Goal: Information Seeking & Learning: Compare options

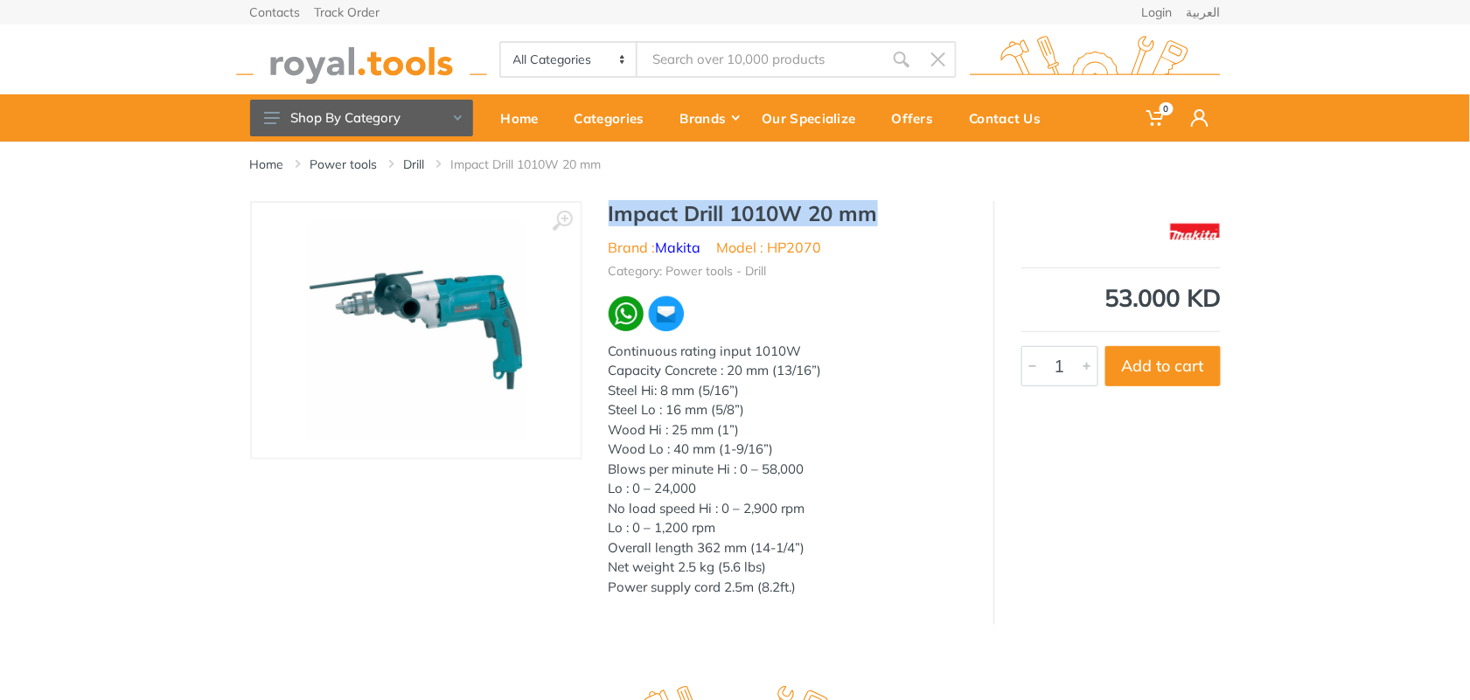
drag, startPoint x: 610, startPoint y: 218, endPoint x: 873, endPoint y: 222, distance: 263.2
click at [873, 222] on h1 "Impact Drill 1010W 20 mm" at bounding box center [787, 213] width 358 height 25
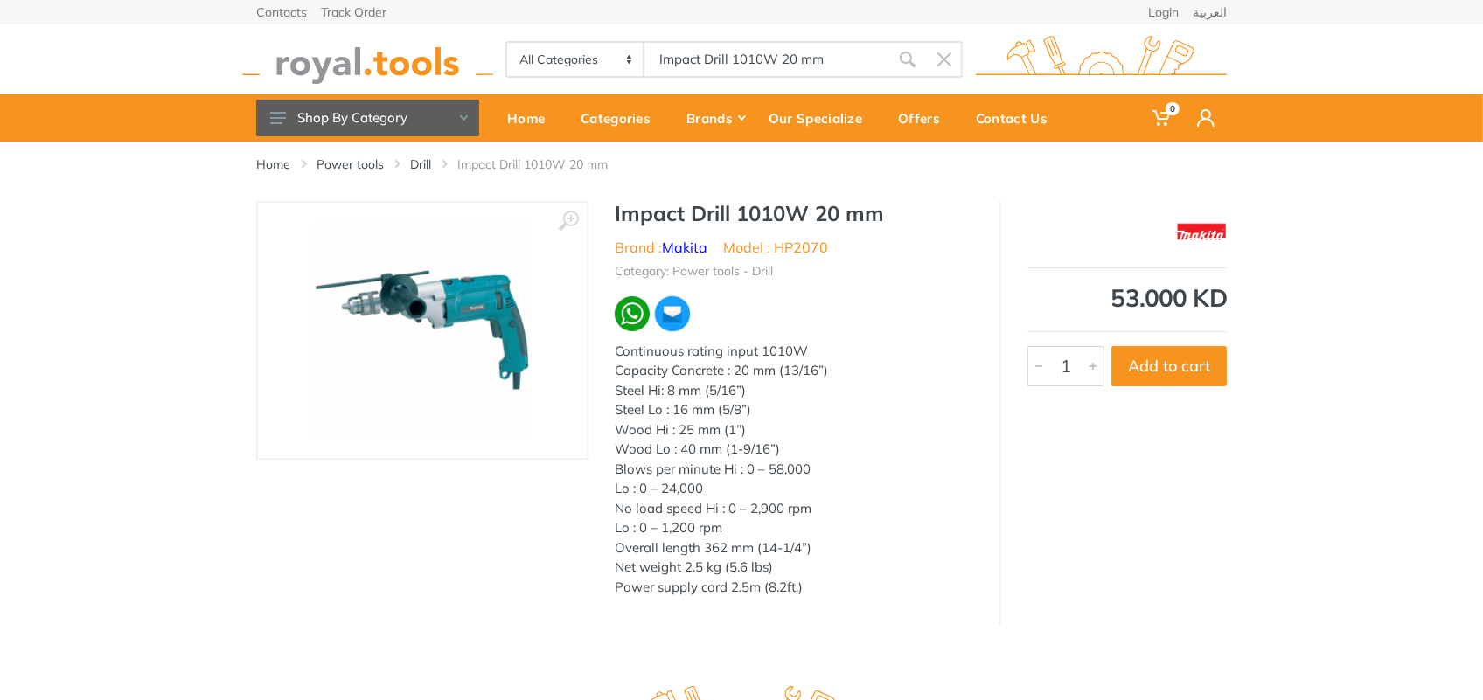
type input "Impact Drill 1010W 20 mm"
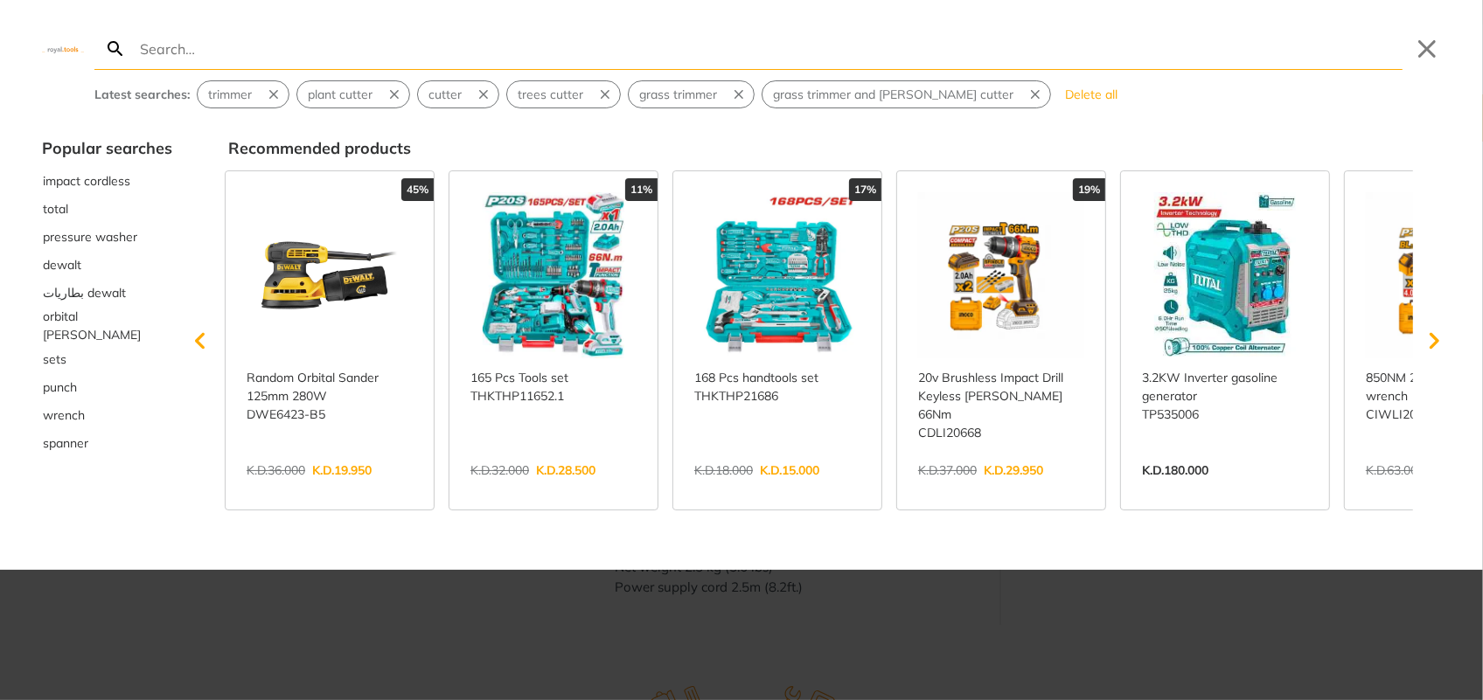
click at [430, 622] on div at bounding box center [741, 350] width 1483 height 700
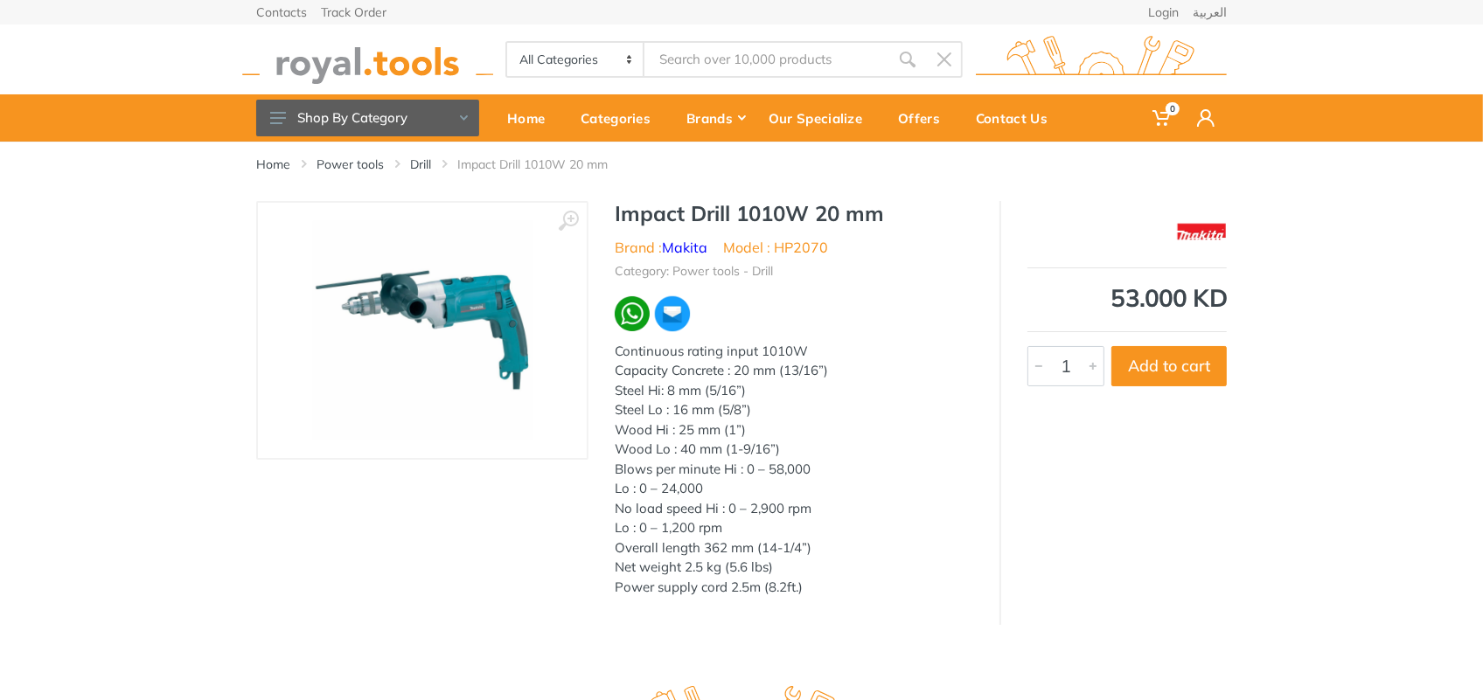
click at [696, 55] on input "Site search" at bounding box center [766, 59] width 245 height 37
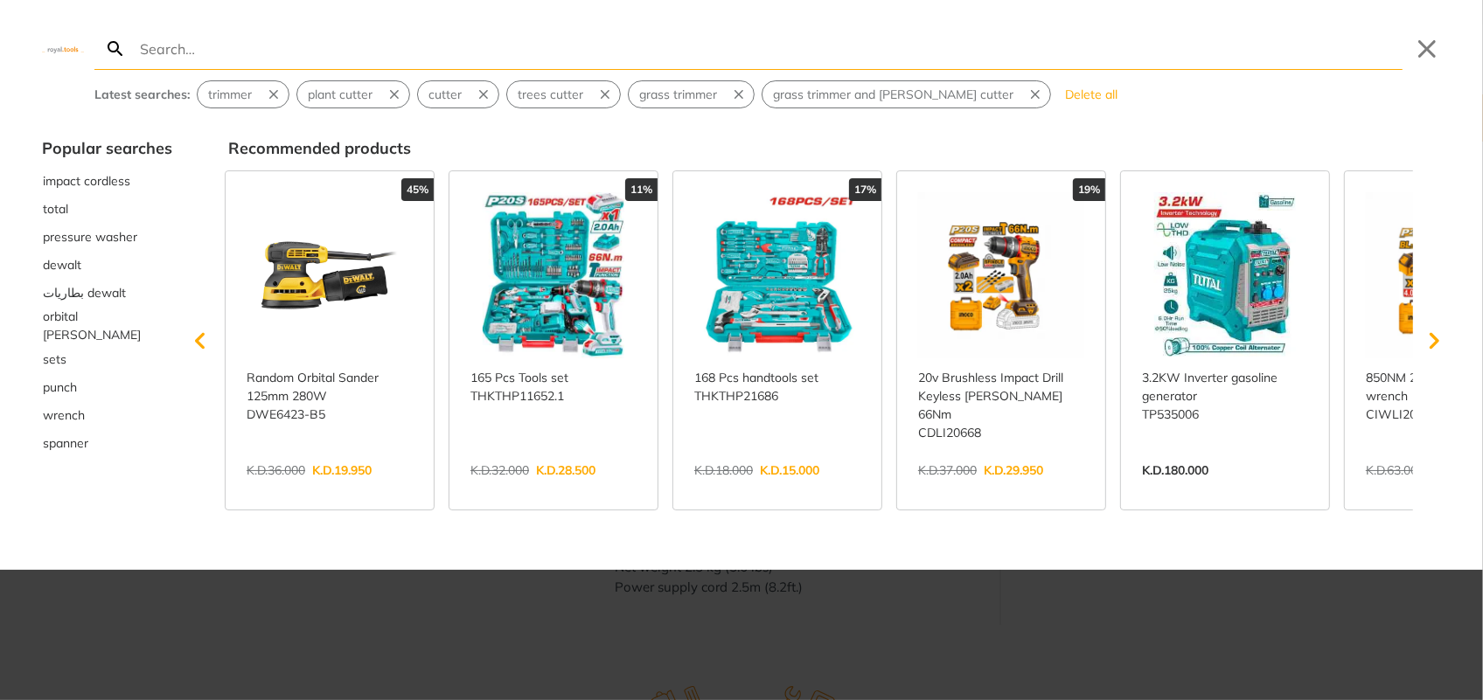
drag, startPoint x: 696, startPoint y: 55, endPoint x: 475, endPoint y: 631, distance: 617.1
click at [475, 632] on div at bounding box center [741, 350] width 1483 height 700
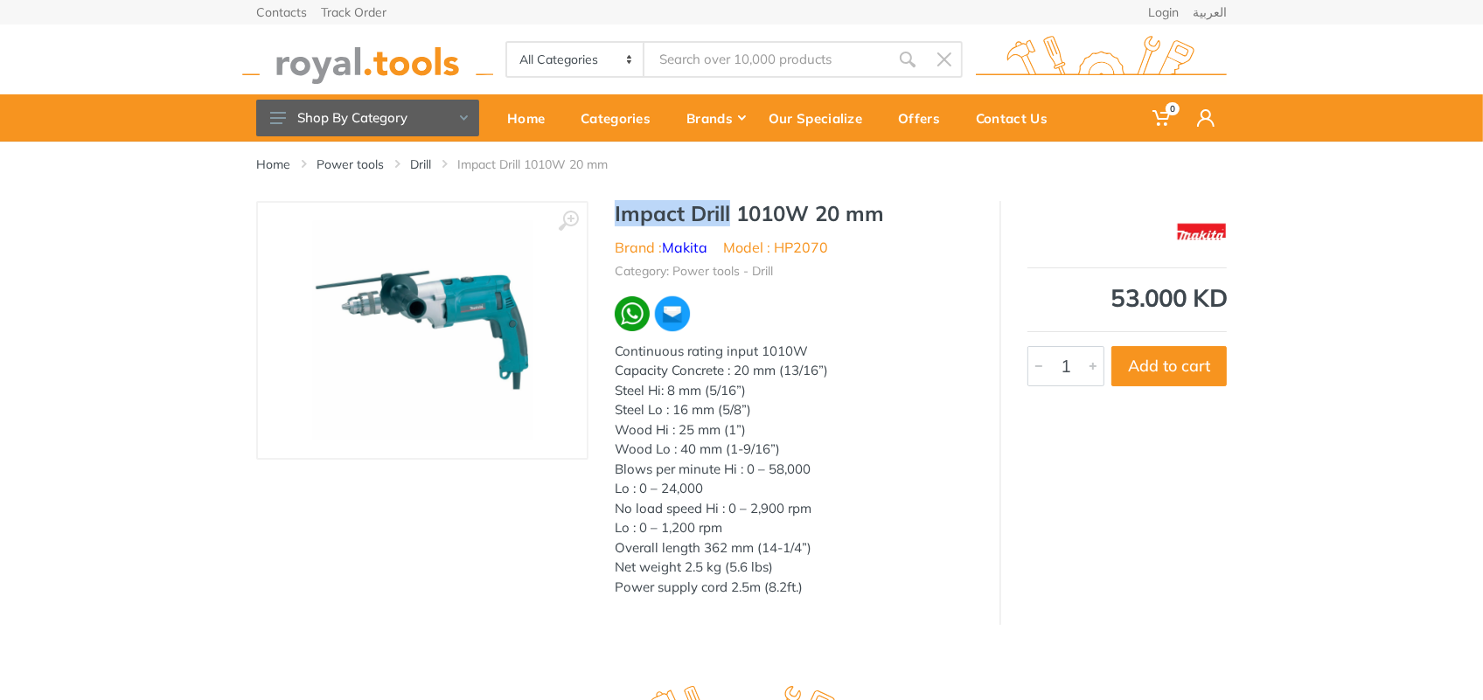
drag, startPoint x: 616, startPoint y: 214, endPoint x: 730, endPoint y: 223, distance: 114.0
click at [730, 223] on h1 "Impact Drill 1010W 20 mm" at bounding box center [794, 213] width 358 height 25
type input "Impact Drill"
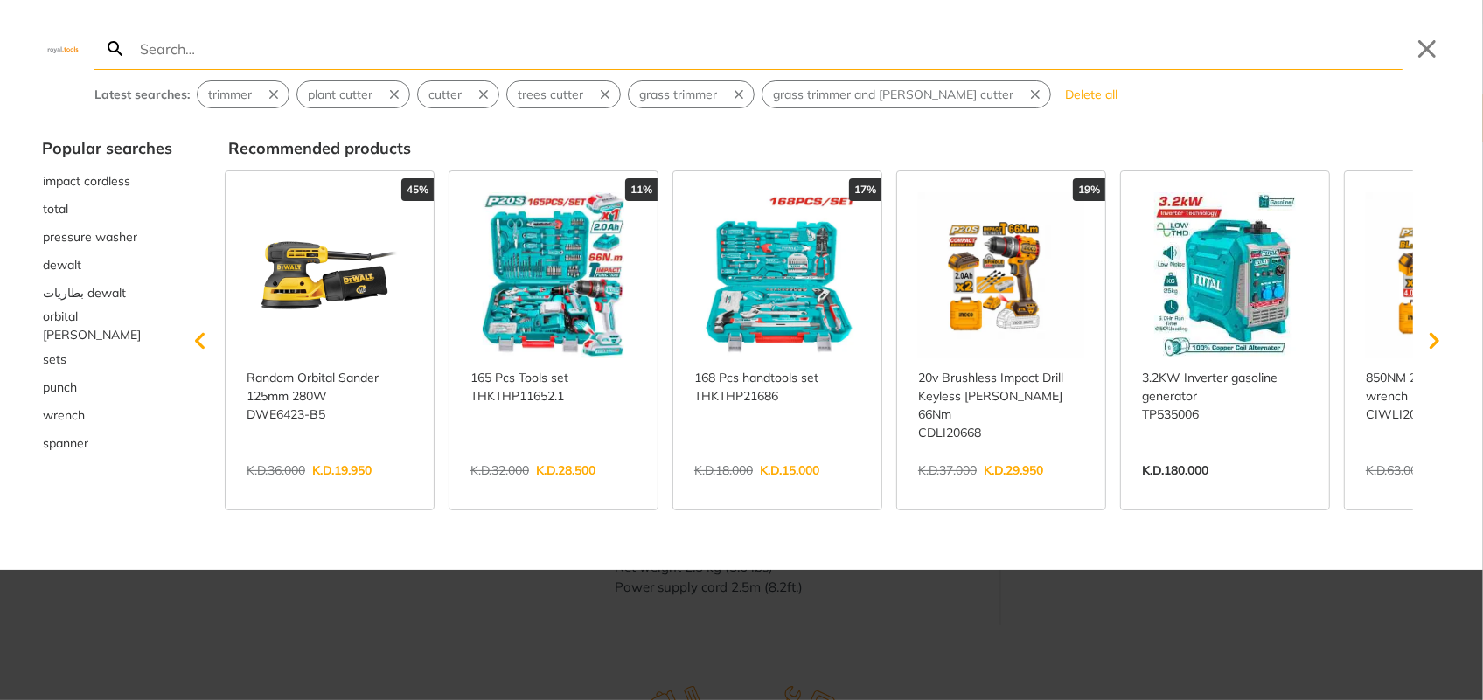
click at [422, 646] on div at bounding box center [741, 350] width 1483 height 700
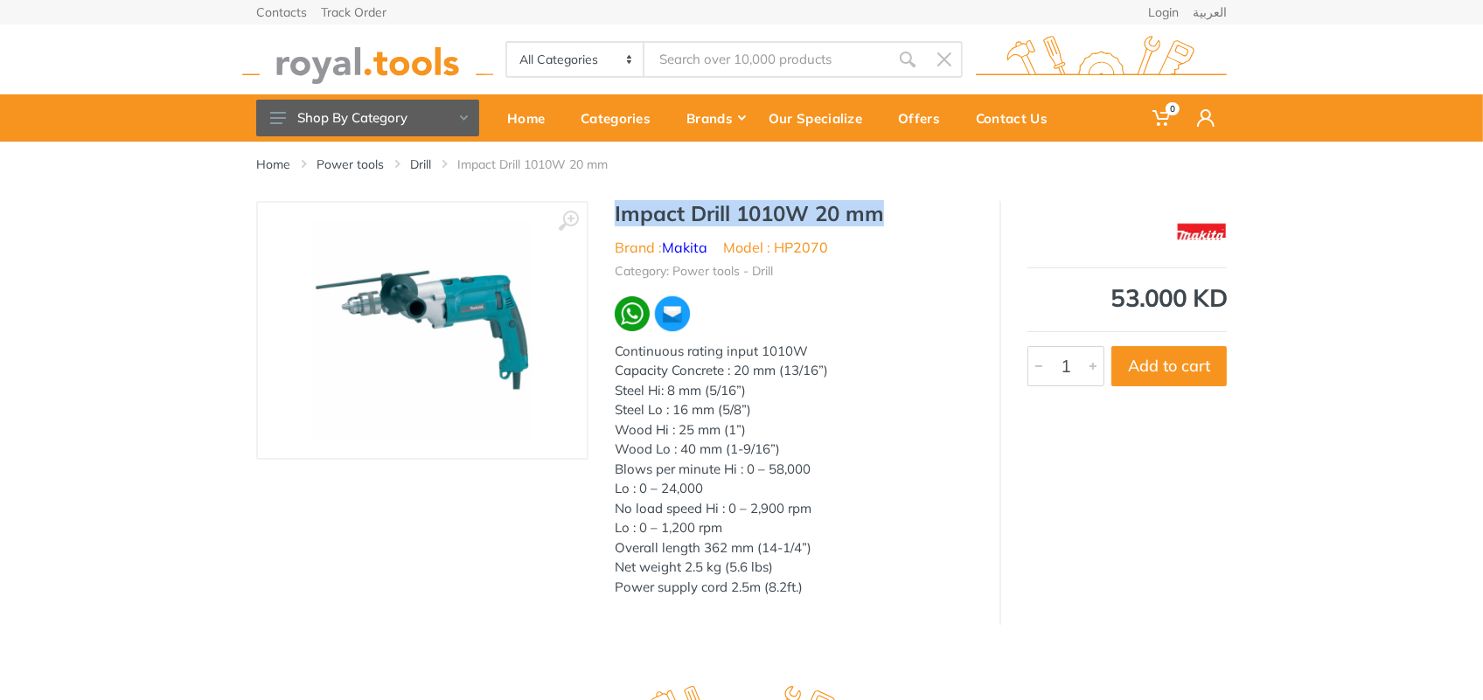
drag, startPoint x: 616, startPoint y: 212, endPoint x: 883, endPoint y: 216, distance: 266.7
click at [883, 216] on h1 "Impact Drill 1010W 20 mm" at bounding box center [794, 213] width 358 height 25
copy h1 "Impact Drill 1010W 20 mm"
click at [536, 55] on select "All Categories Power tools Cordless Tools Hand Tools Power Tools Accessories Ga…" at bounding box center [575, 59] width 137 height 33
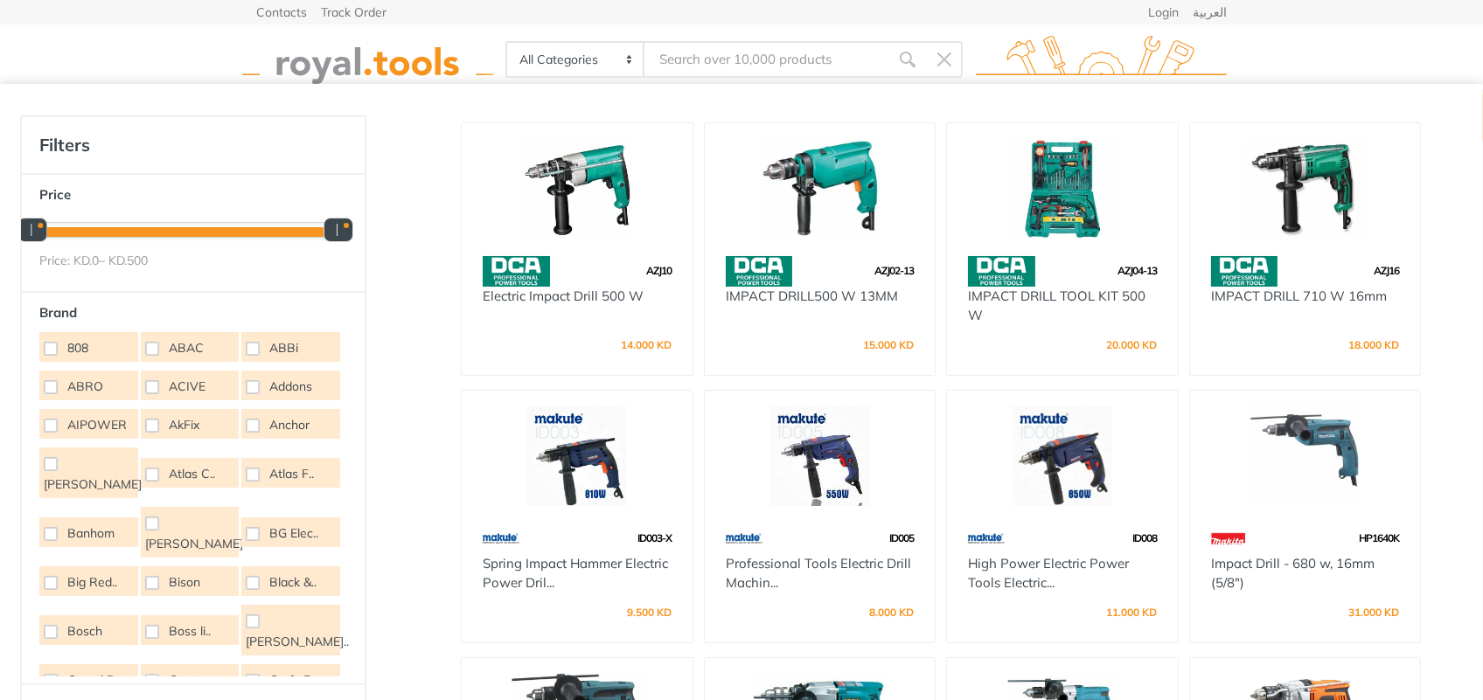
click at [713, 61] on input "Site search" at bounding box center [766, 59] width 245 height 37
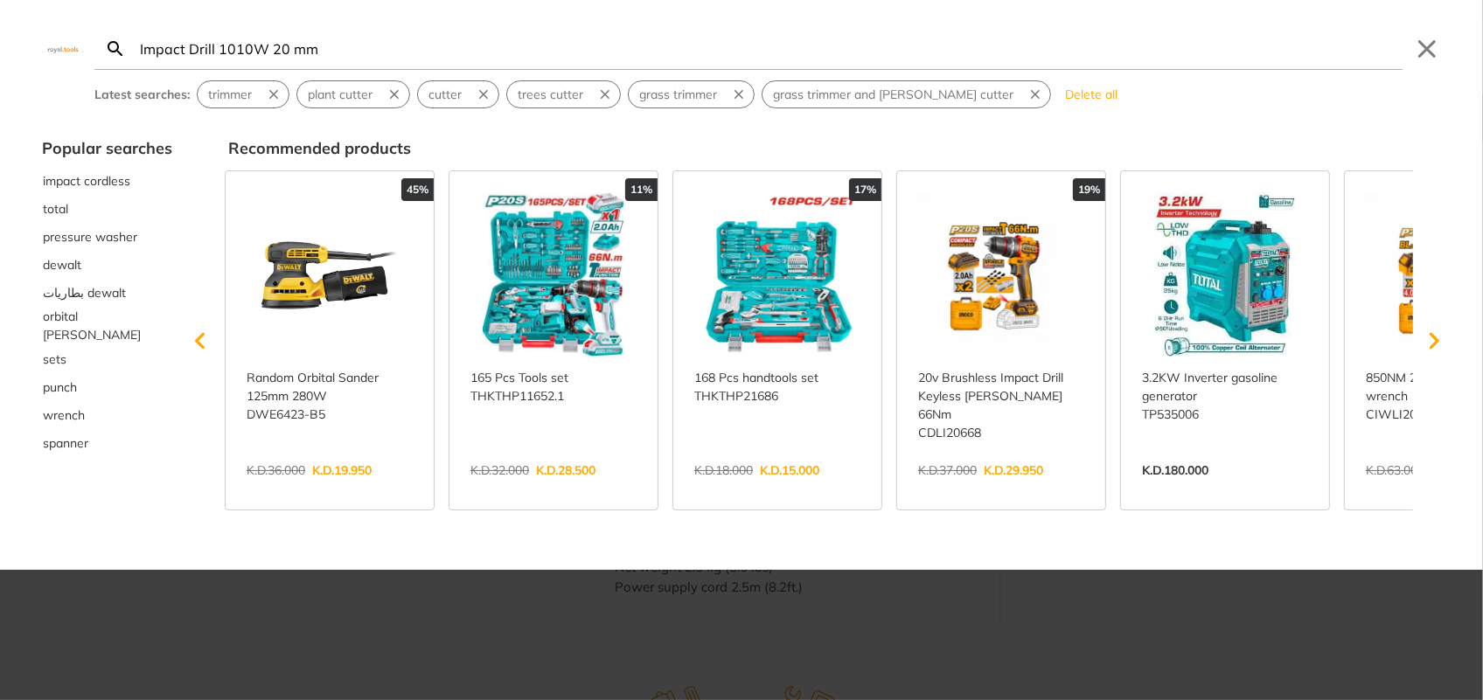
type input "Impact Drill 1010W 20 mm"
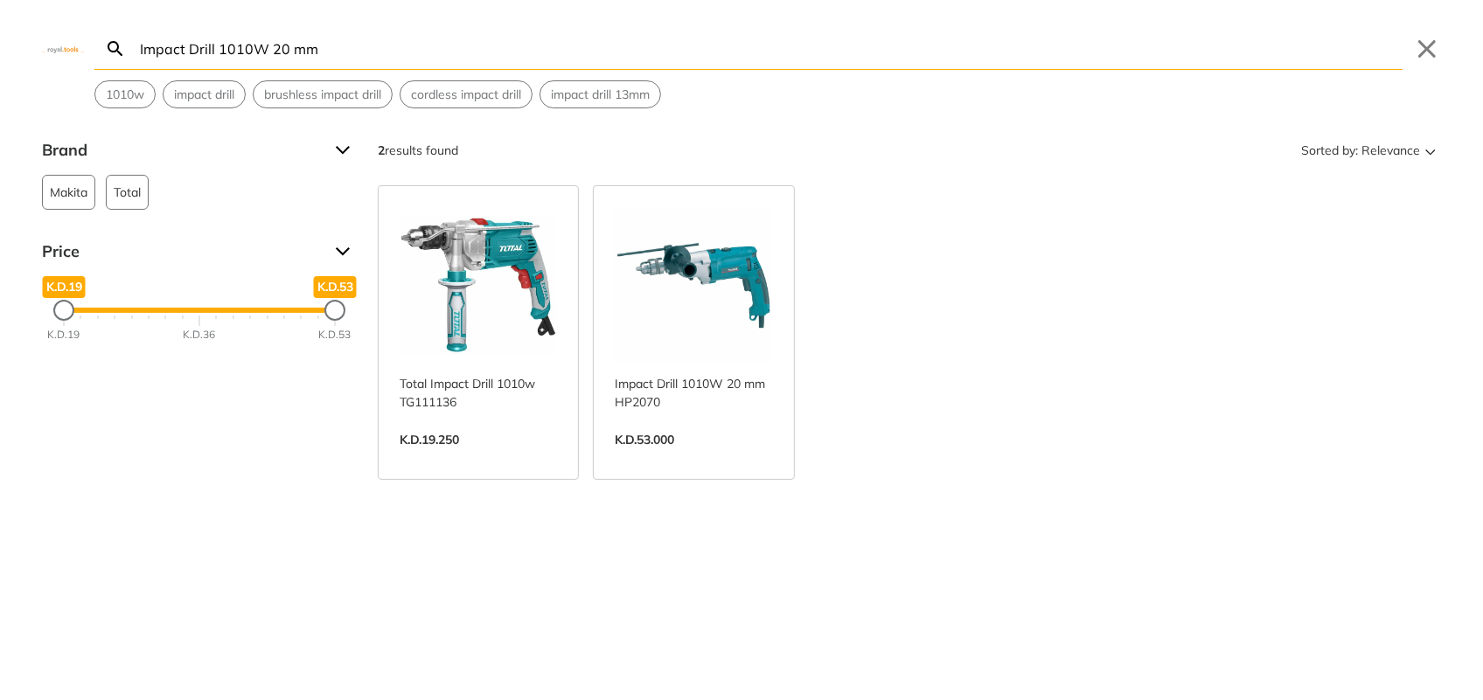
click at [459, 458] on link "View more →" at bounding box center [478, 458] width 157 height 0
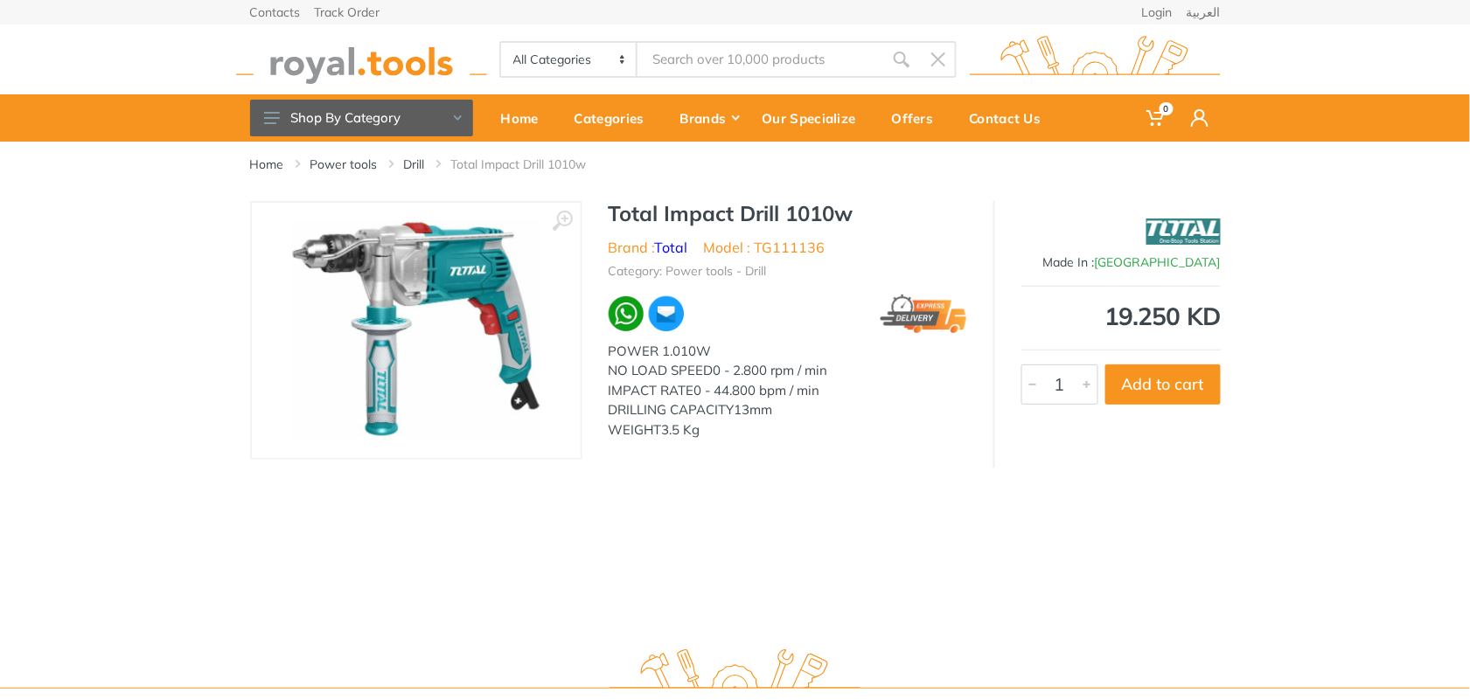
type input "Impact Drill 1010W 20 mm"
drag, startPoint x: 875, startPoint y: 212, endPoint x: 609, endPoint y: 215, distance: 265.8
click at [609, 215] on h1 "Total Impact Drill 1010w" at bounding box center [787, 213] width 358 height 25
copy h1 "Total Impact Drill 1010w"
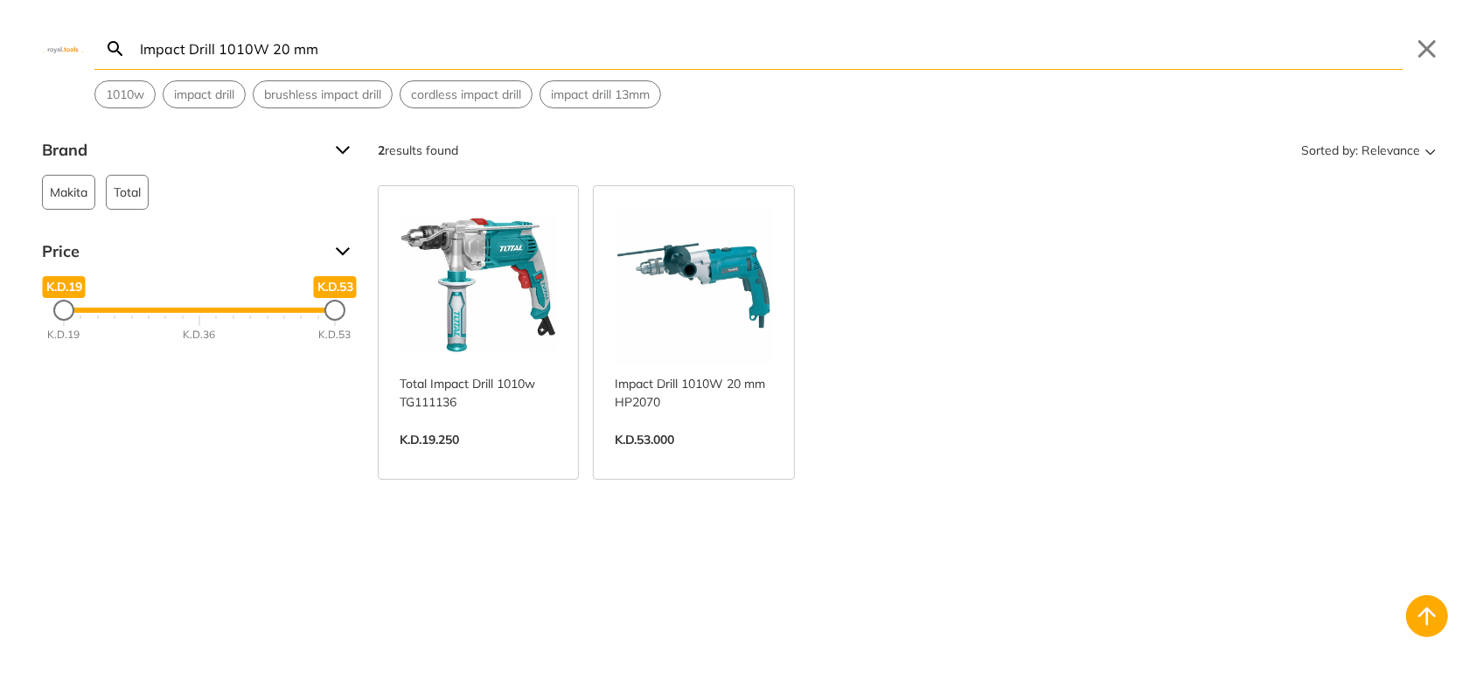
click at [669, 52] on body "0 0" at bounding box center [741, 350] width 1483 height 700
drag, startPoint x: 270, startPoint y: 47, endPoint x: 284, endPoint y: 46, distance: 14.0
click at [284, 46] on input "Impact Drill 1010W 20 mm" at bounding box center [769, 48] width 1266 height 41
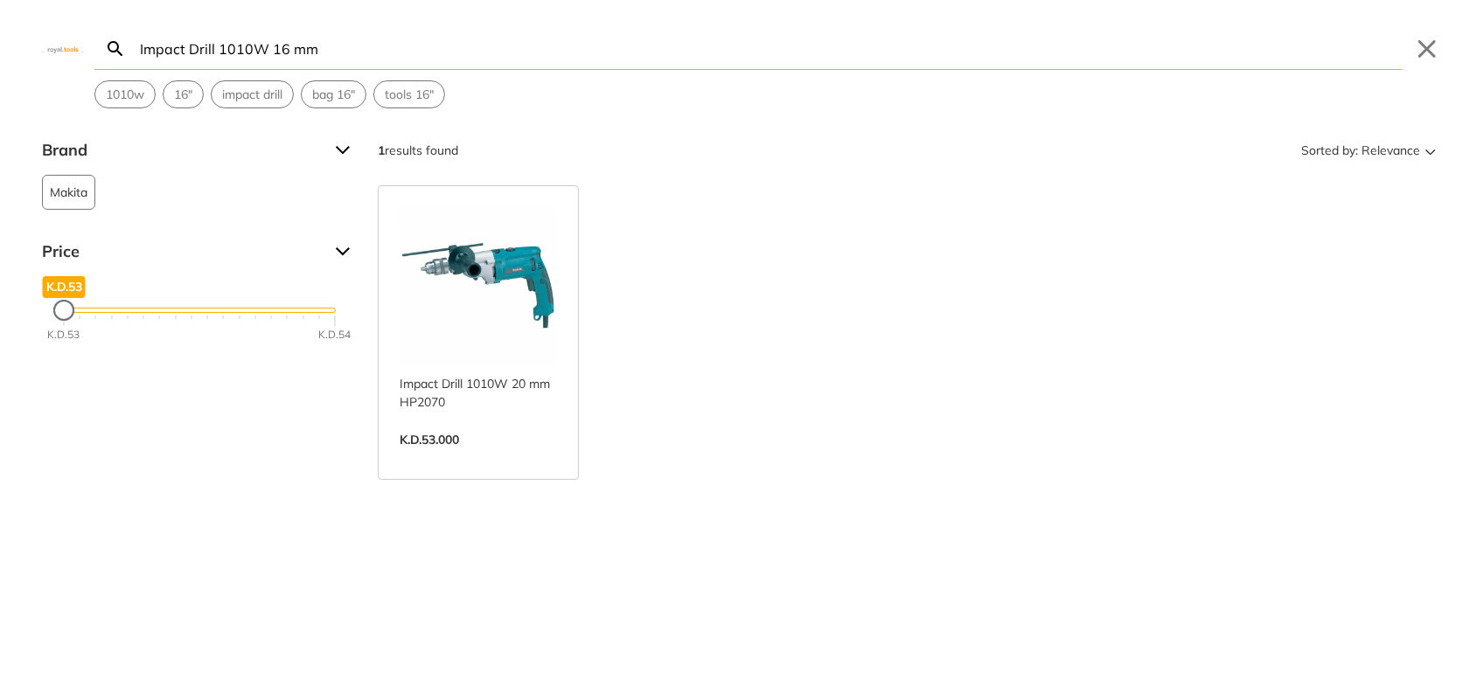
drag, startPoint x: 266, startPoint y: 48, endPoint x: 219, endPoint y: 52, distance: 46.5
click at [219, 52] on input "Impact Drill 1010W 16 mm" at bounding box center [769, 48] width 1266 height 41
type input "Impact Drill 16 mm"
